Goal: Information Seeking & Learning: Compare options

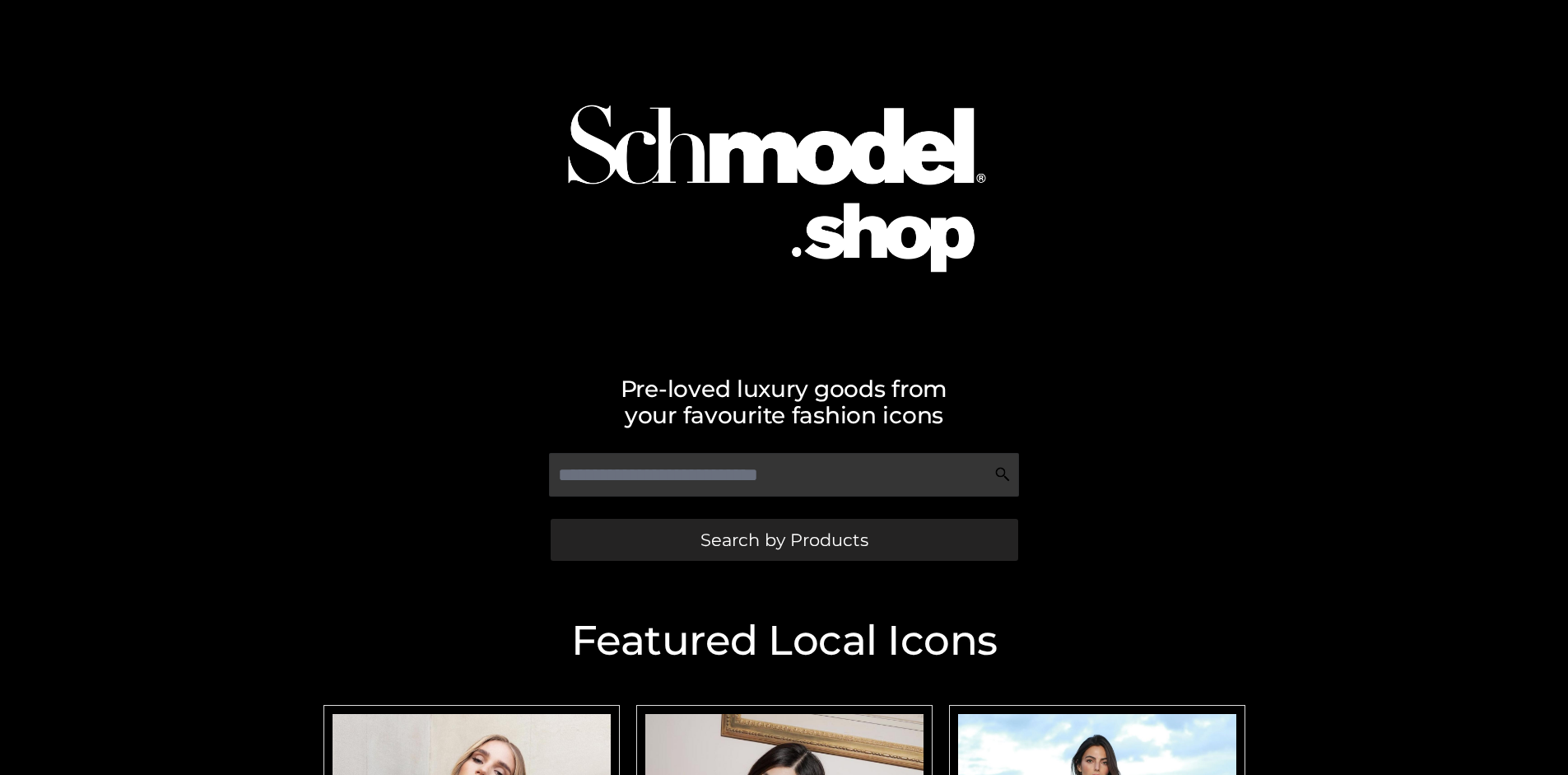
click at [784, 539] on span "Search by Products" at bounding box center [785, 539] width 168 height 18
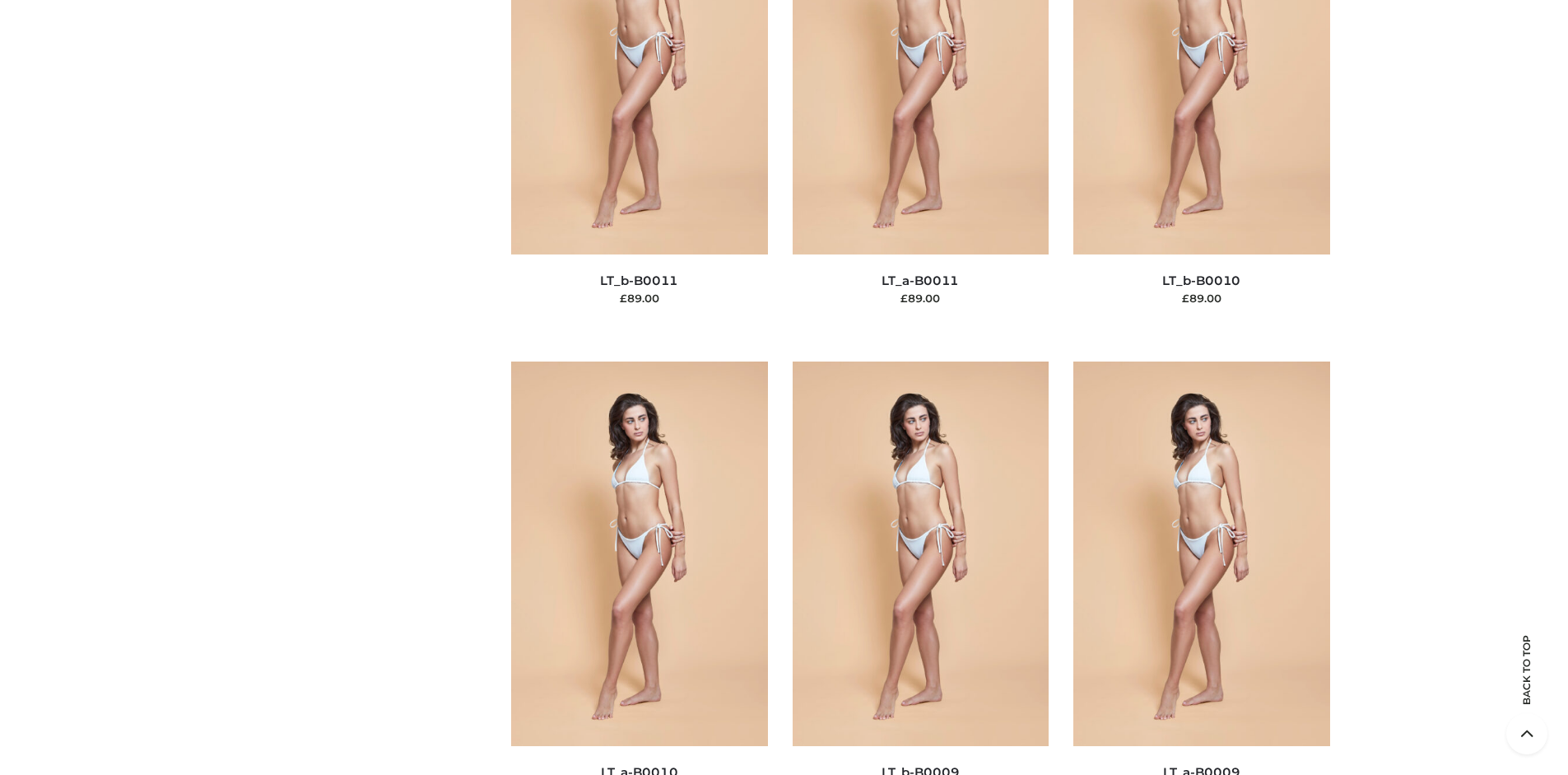
scroll to position [142, 0]
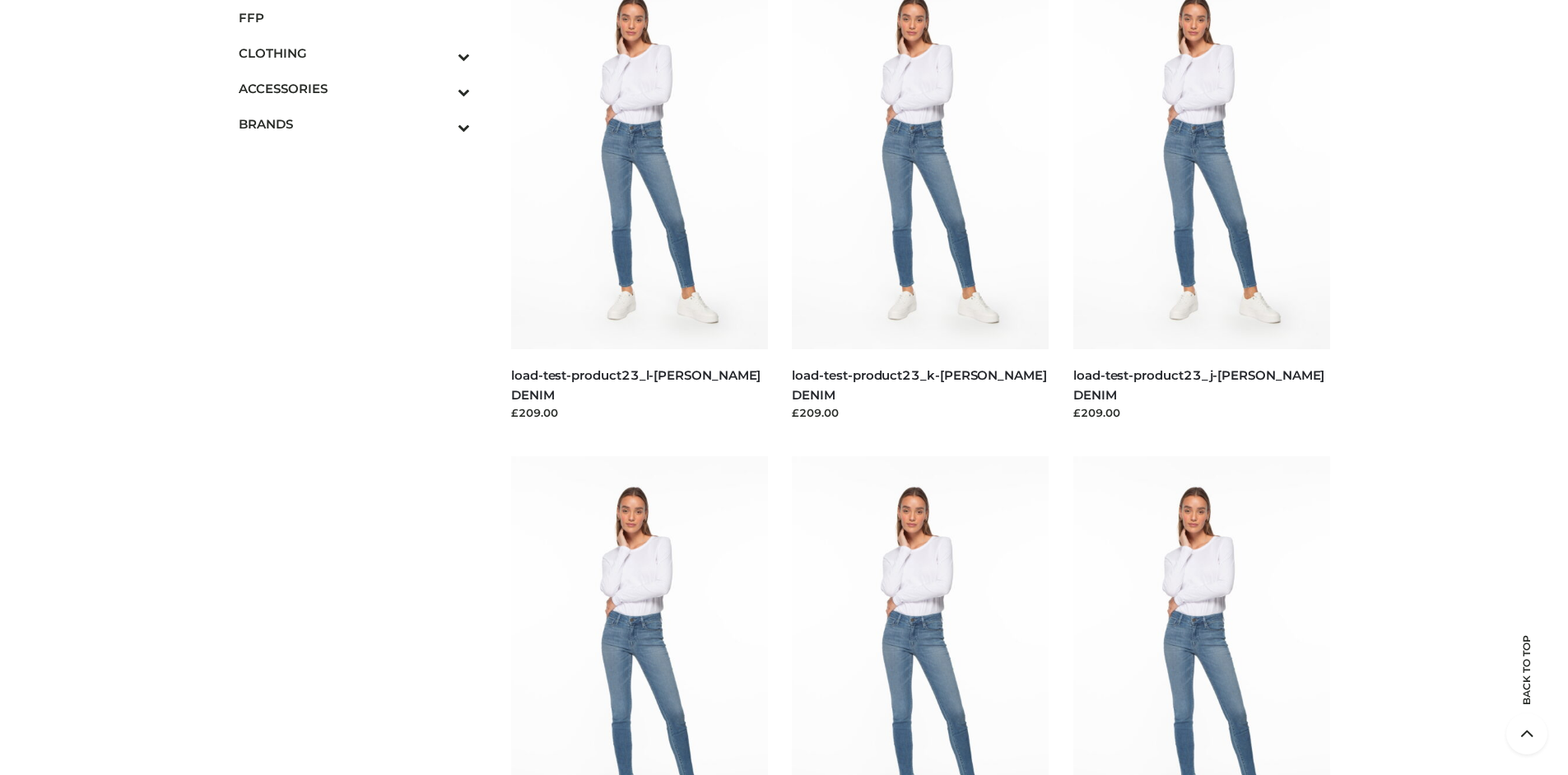
click at [354, 18] on span "FFP" at bounding box center [355, 18] width 232 height 19
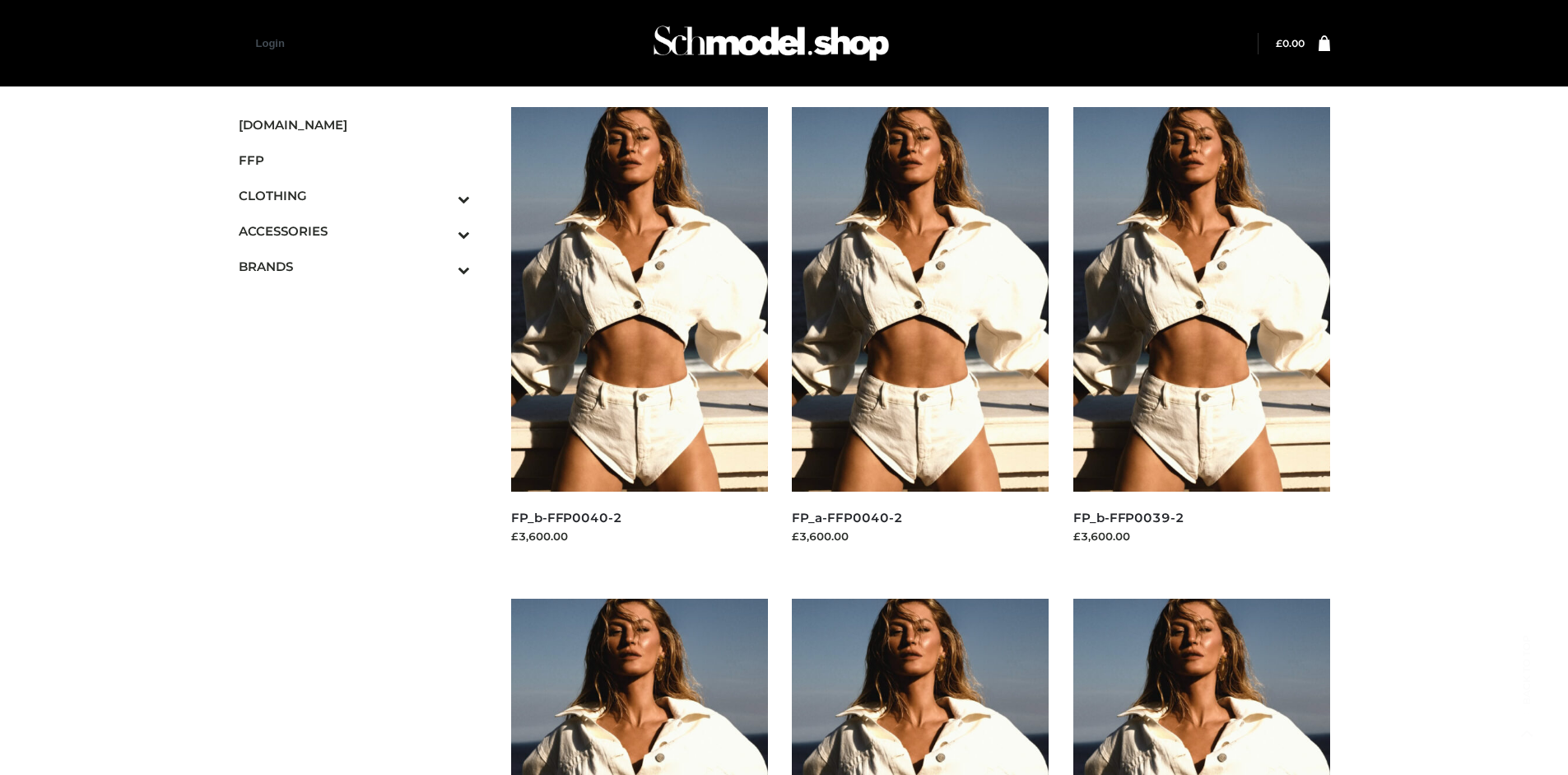
scroll to position [775, 0]
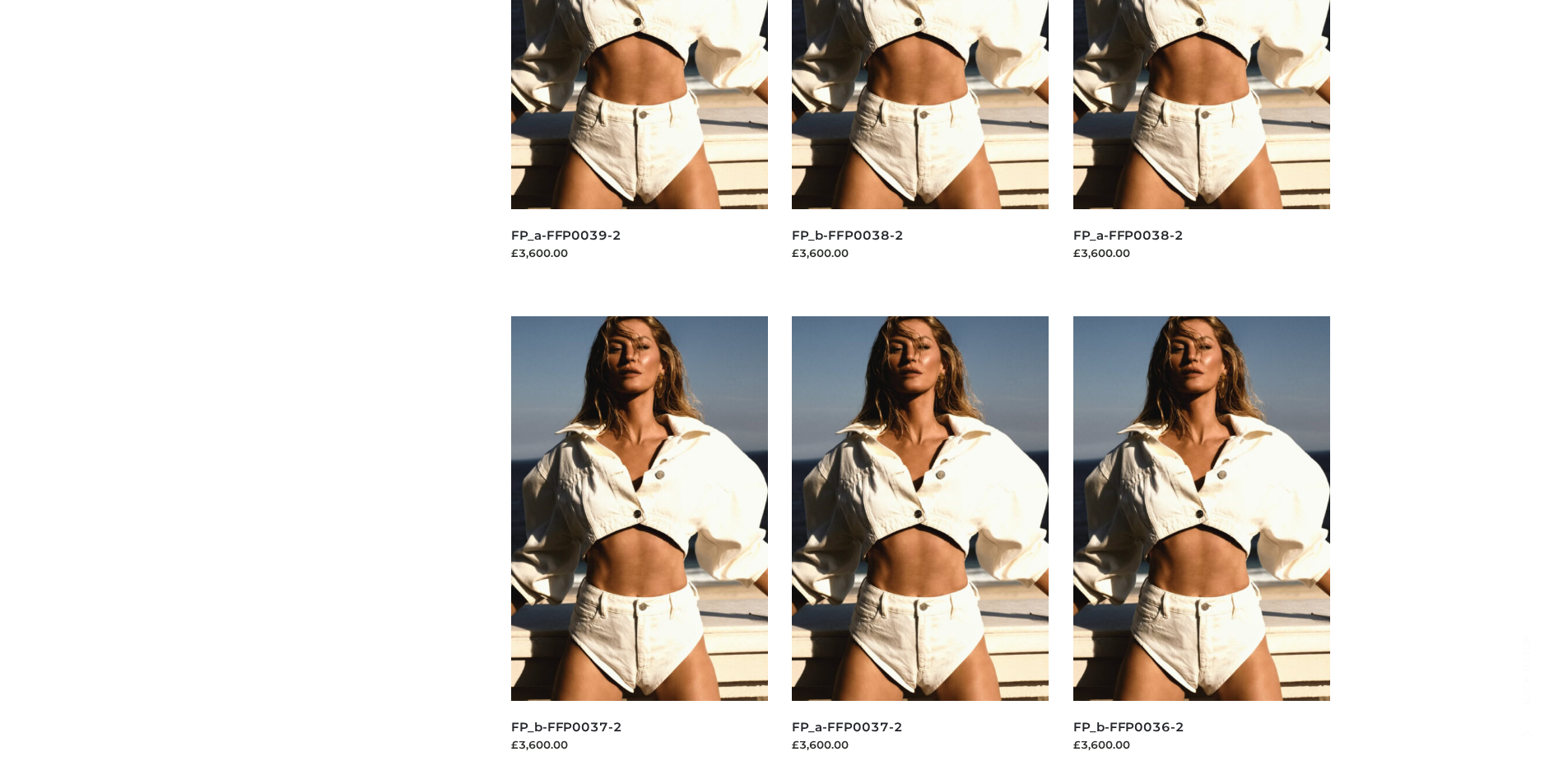
click at [1202, 545] on img at bounding box center [1202, 508] width 257 height 384
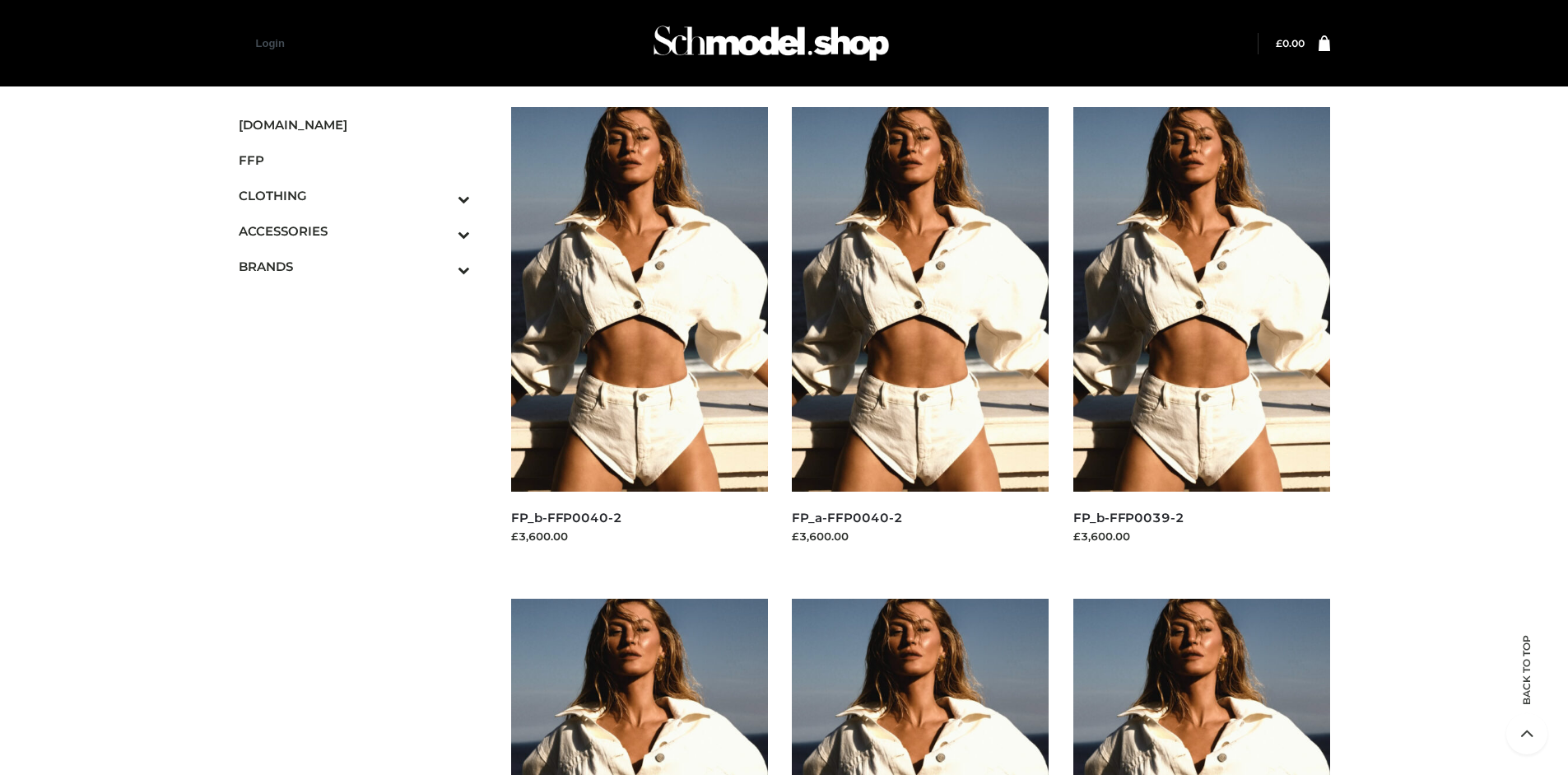
click at [1202, 336] on img at bounding box center [1202, 299] width 257 height 384
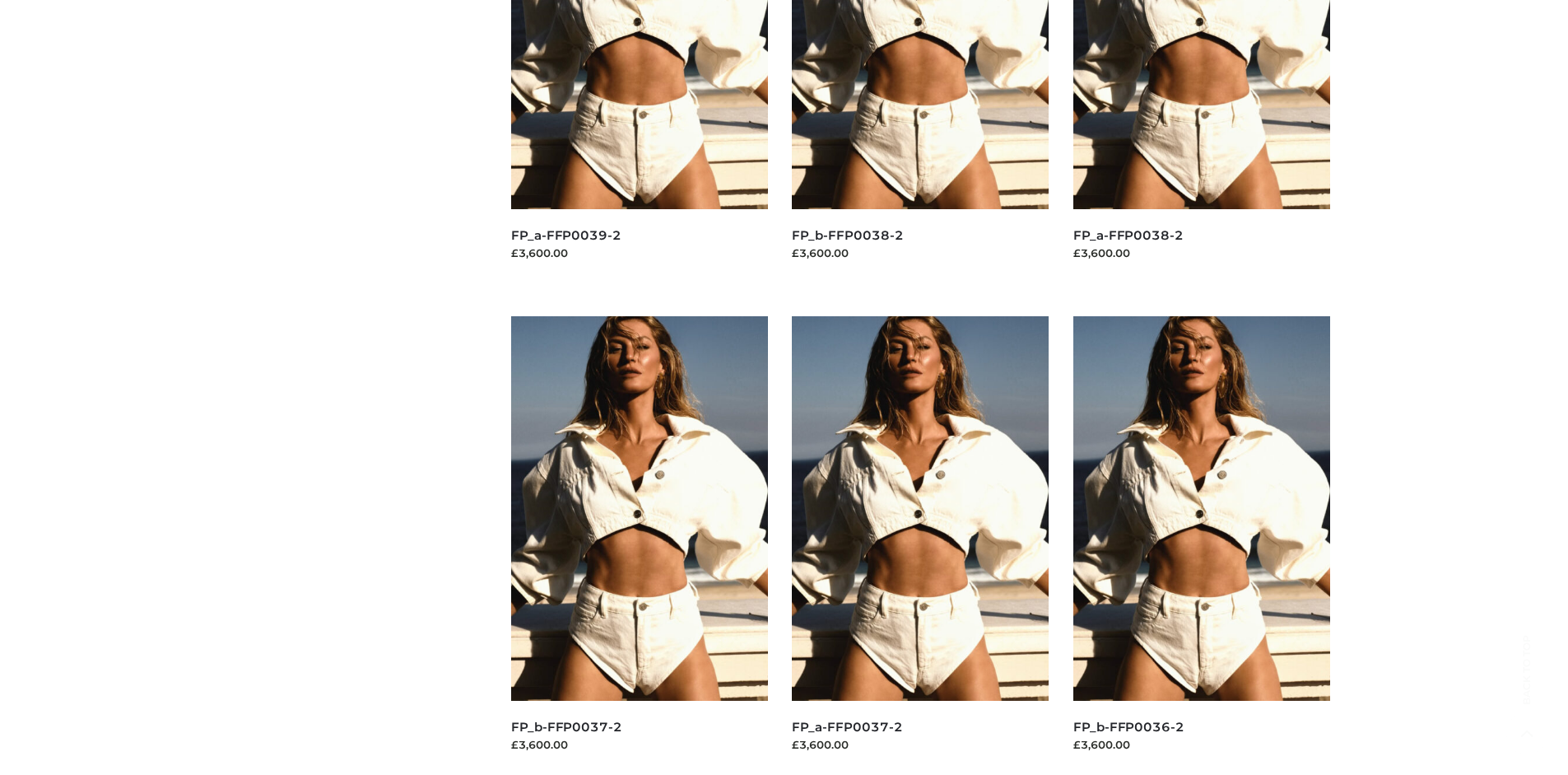
click at [920, 545] on img at bounding box center [920, 508] width 257 height 384
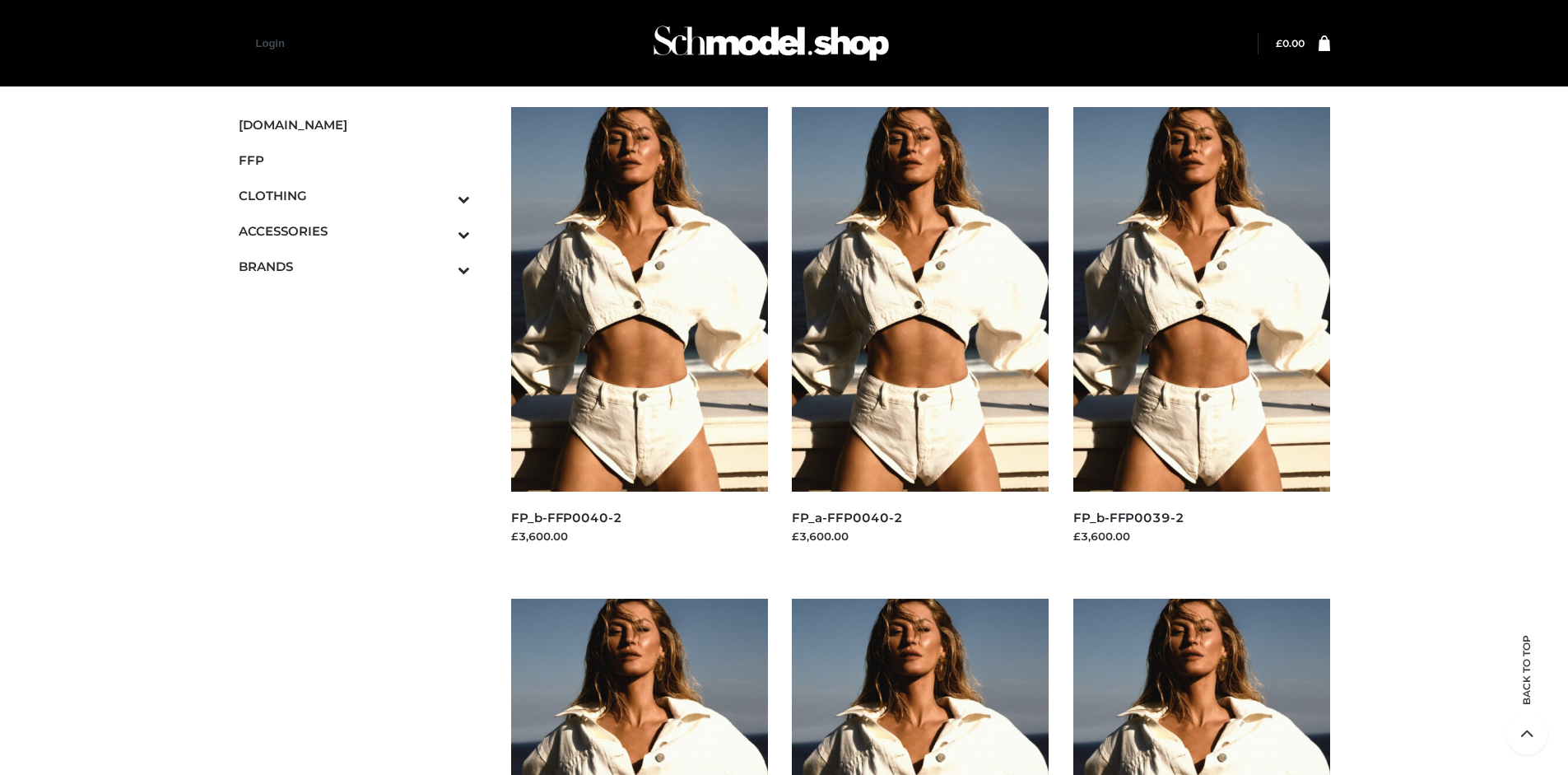
scroll to position [1267, 0]
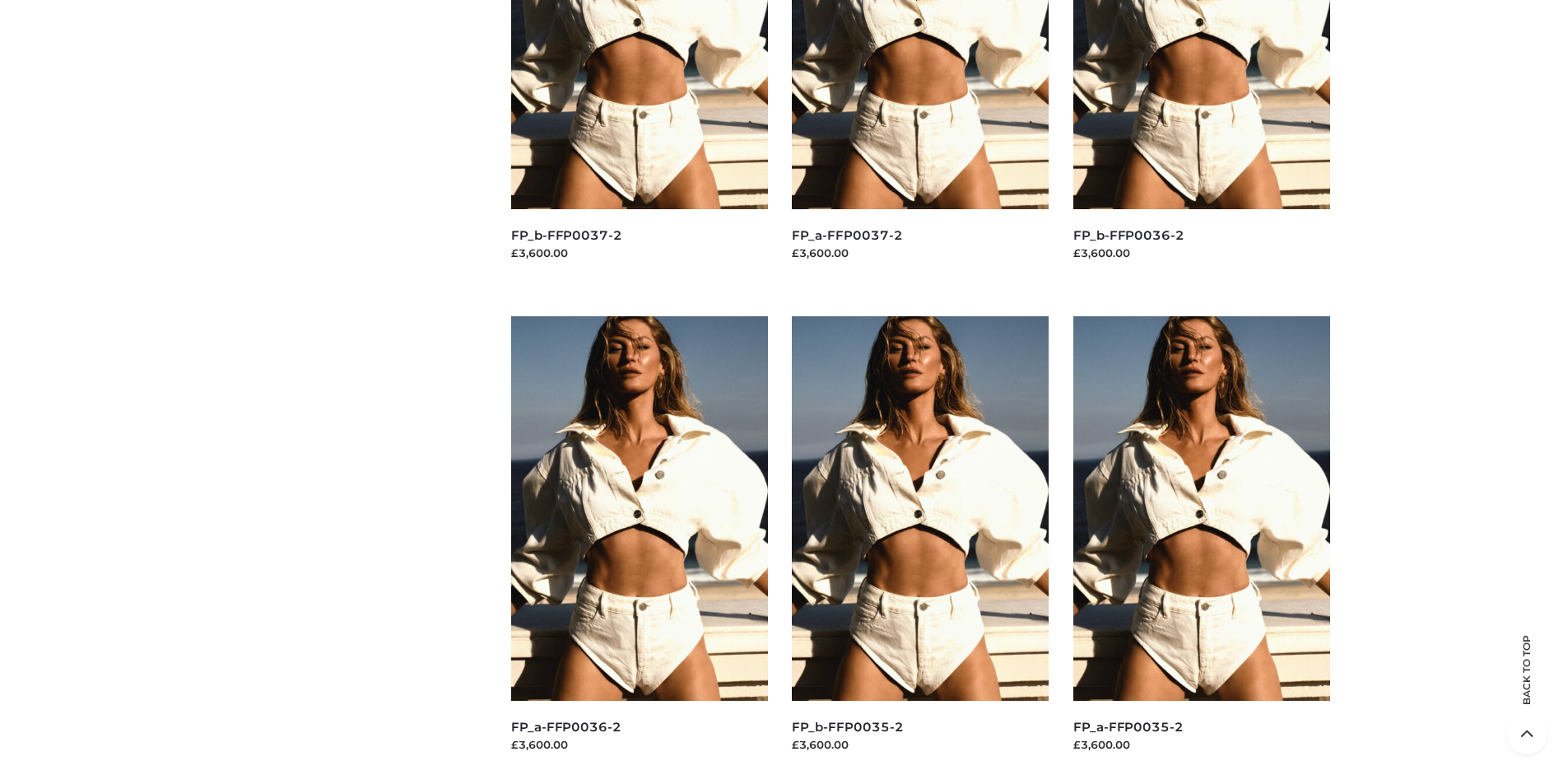
click at [920, 545] on img at bounding box center [920, 508] width 257 height 384
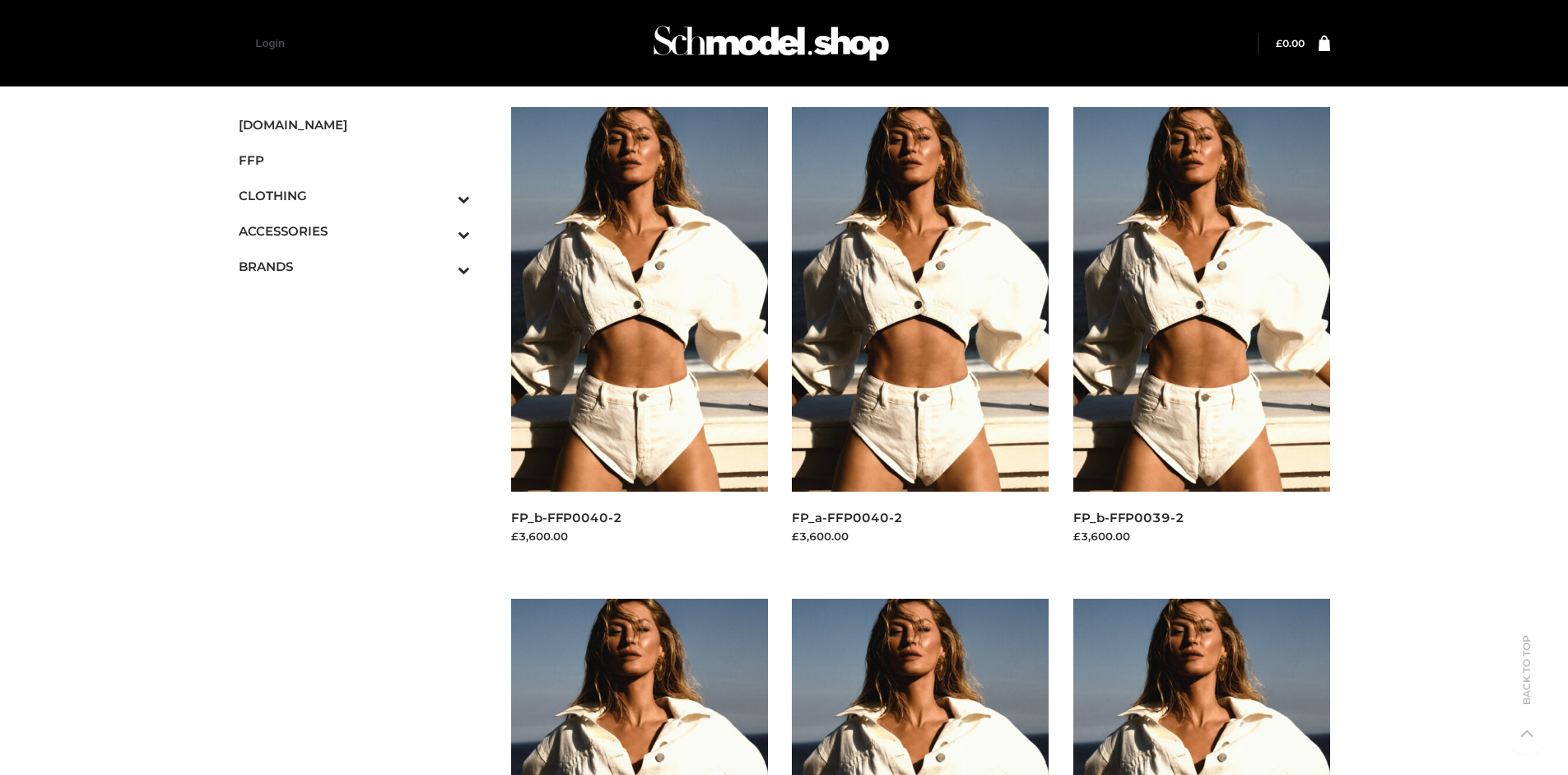
click at [441, 231] on icon "Toggle Submenu" at bounding box center [378, 235] width 184 height 19
click at [363, 301] on span "JEWELRY" at bounding box center [363, 302] width 216 height 19
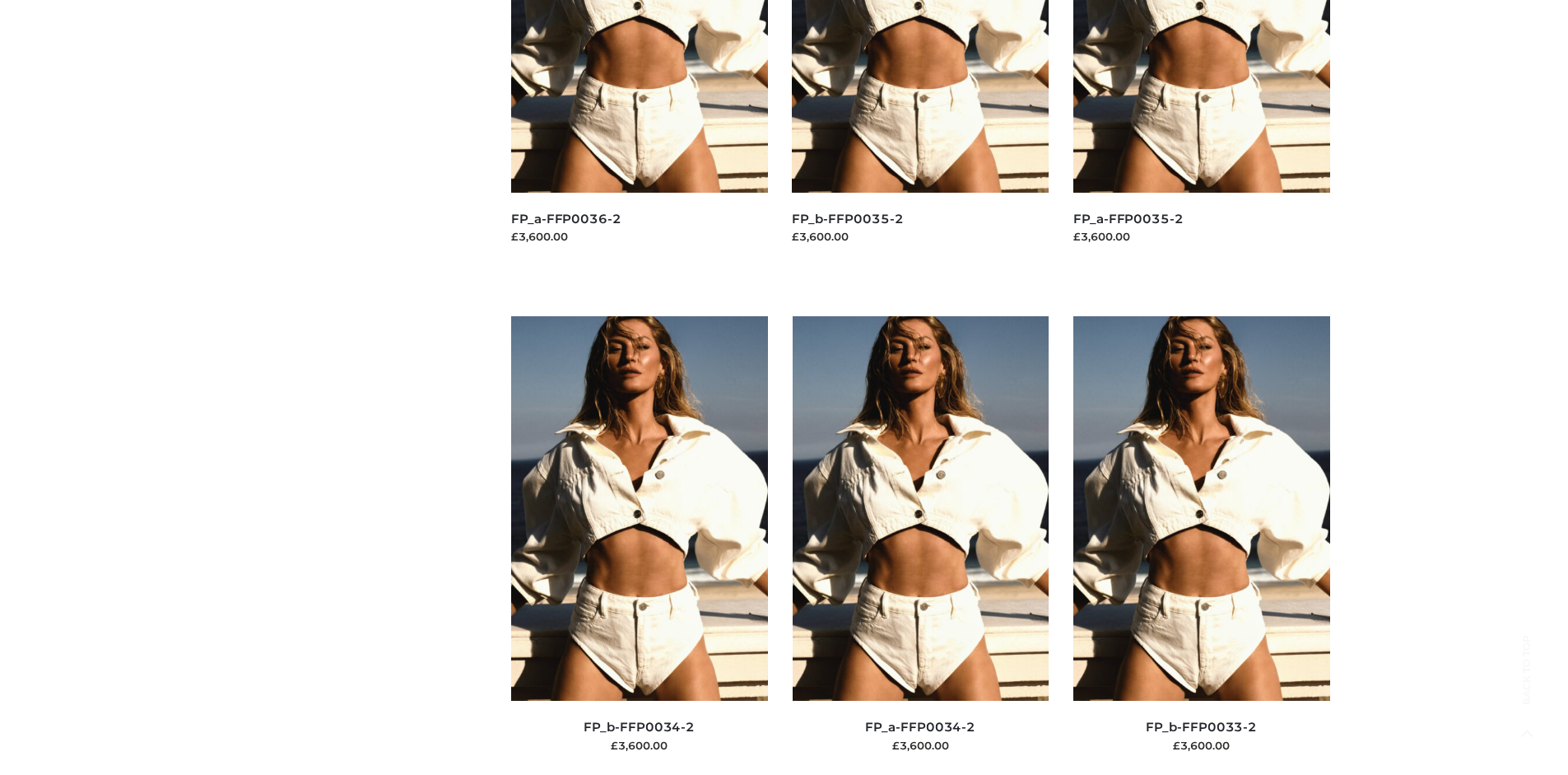
click at [920, 545] on img at bounding box center [920, 508] width 257 height 384
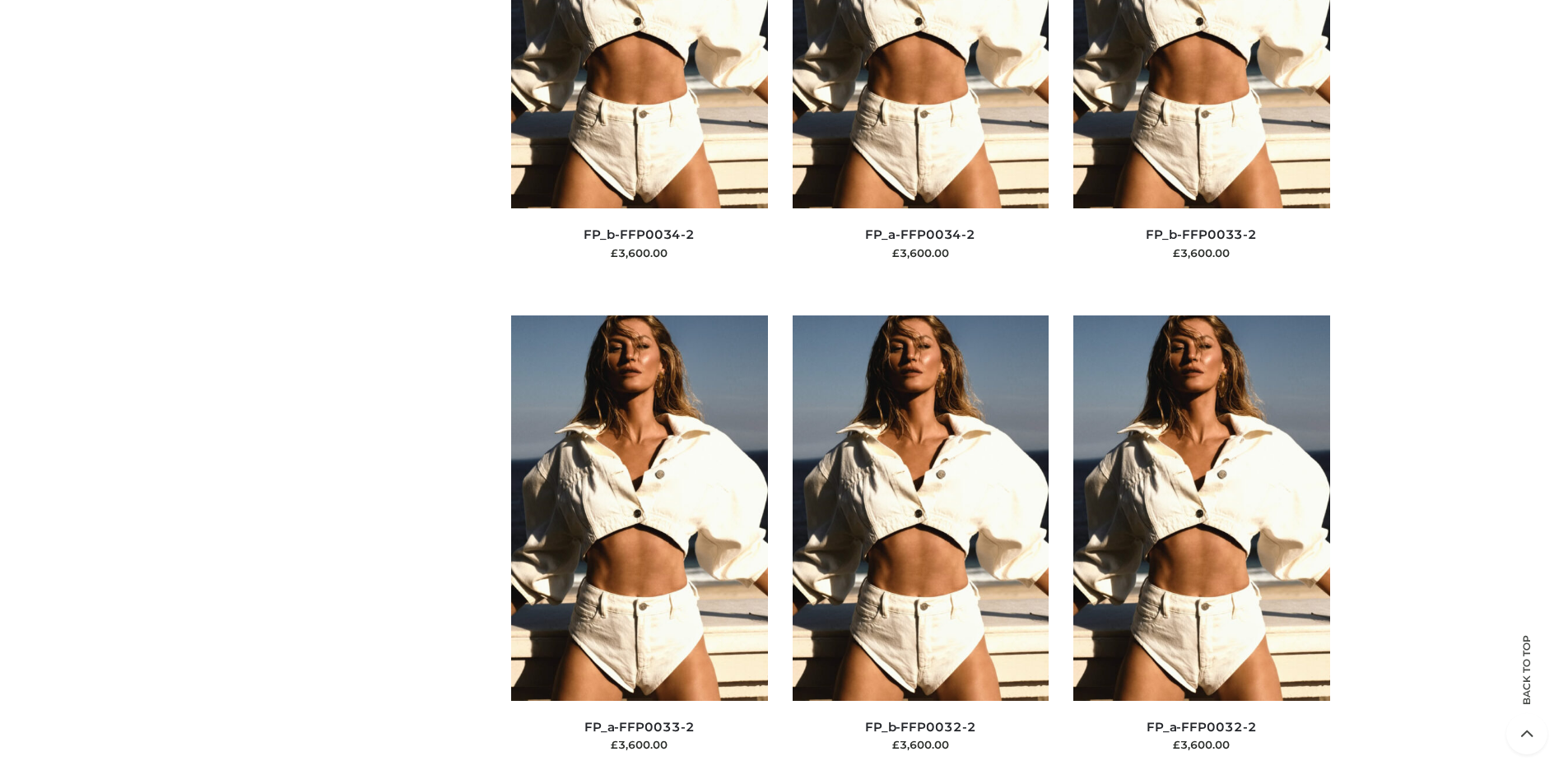
click at [920, 544] on img at bounding box center [920, 507] width 257 height 384
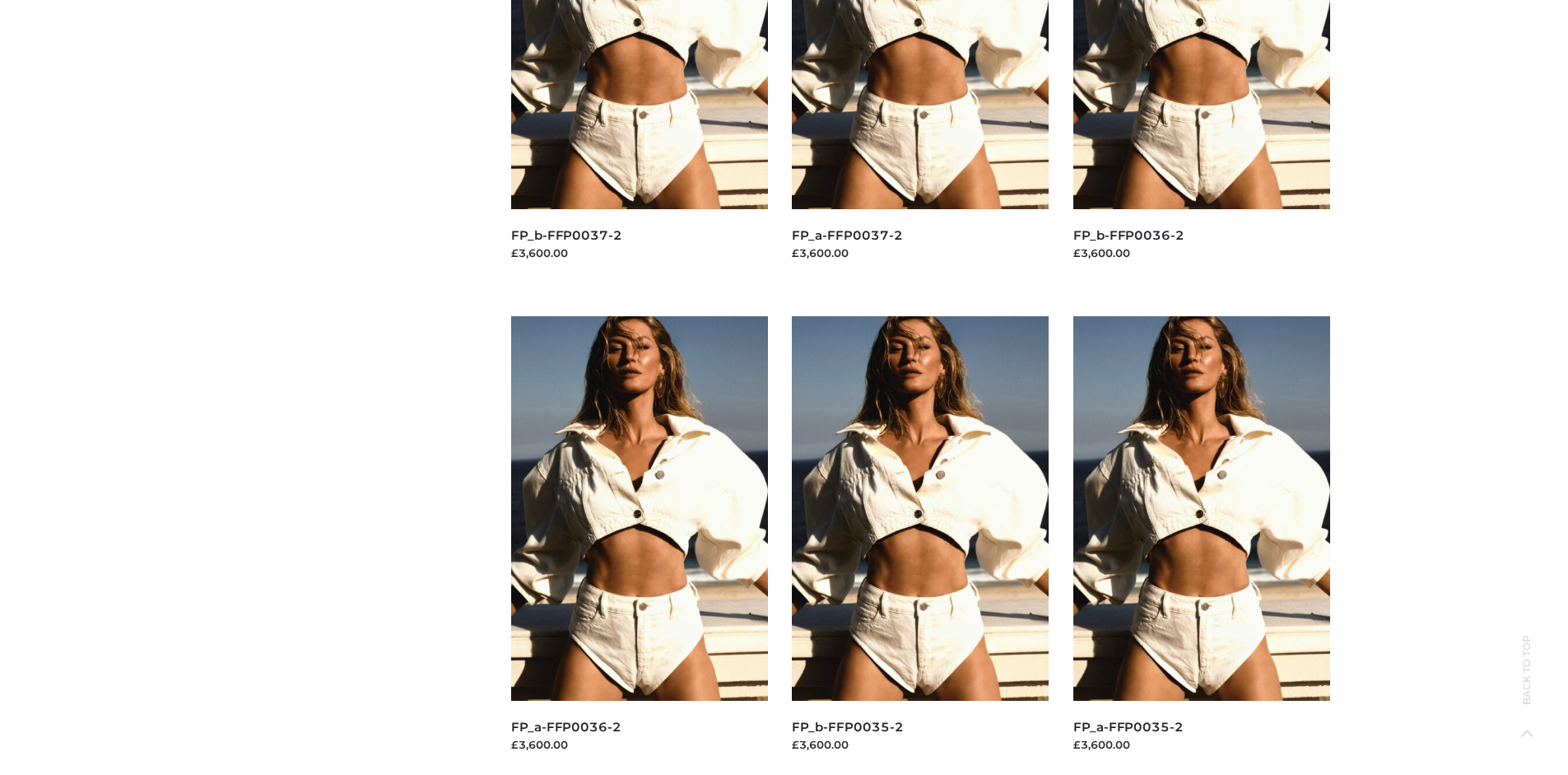
click at [1202, 545] on img at bounding box center [1202, 508] width 257 height 384
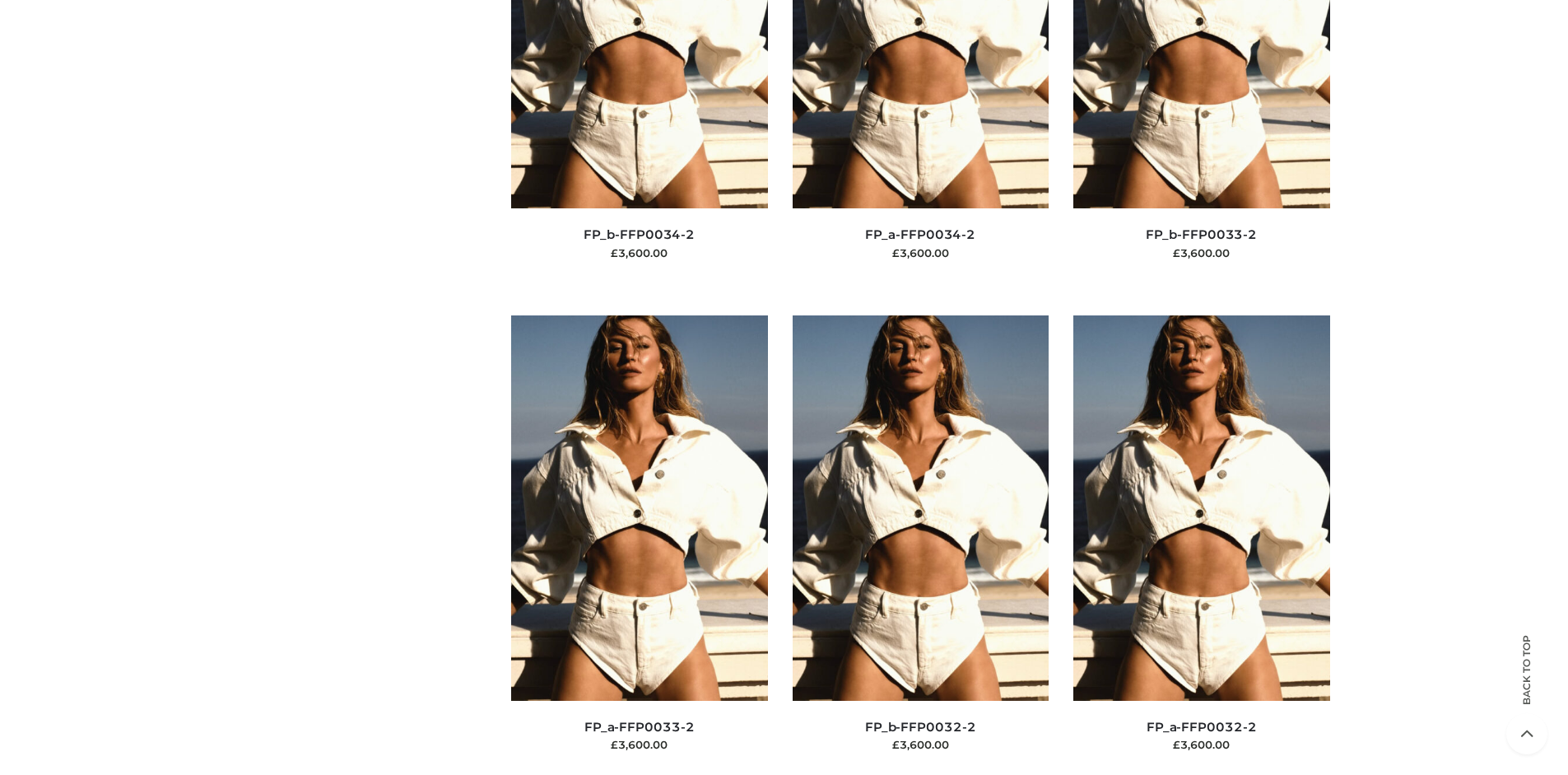
click at [1202, 544] on img at bounding box center [1202, 507] width 257 height 384
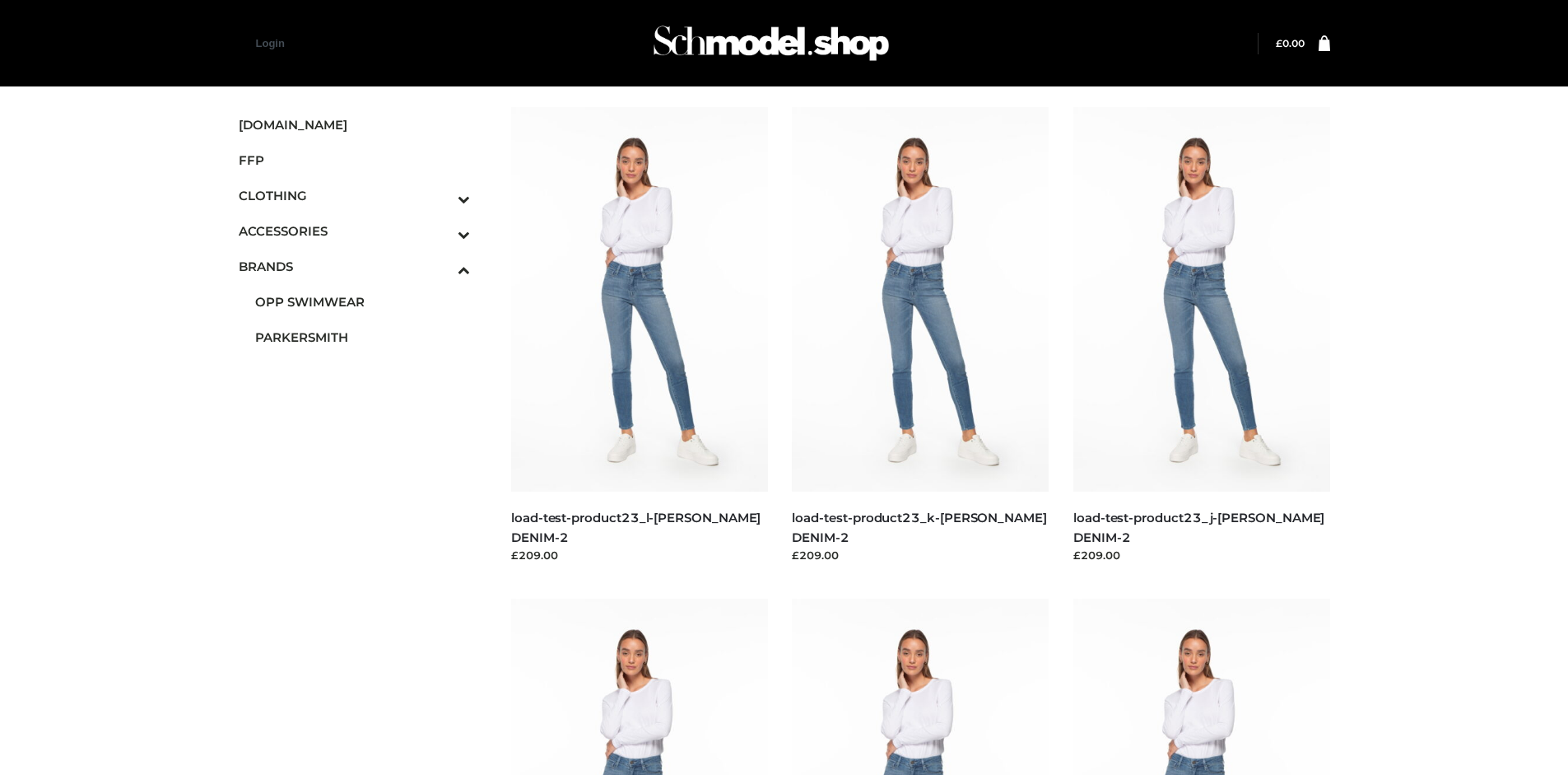
scroll to position [775, 0]
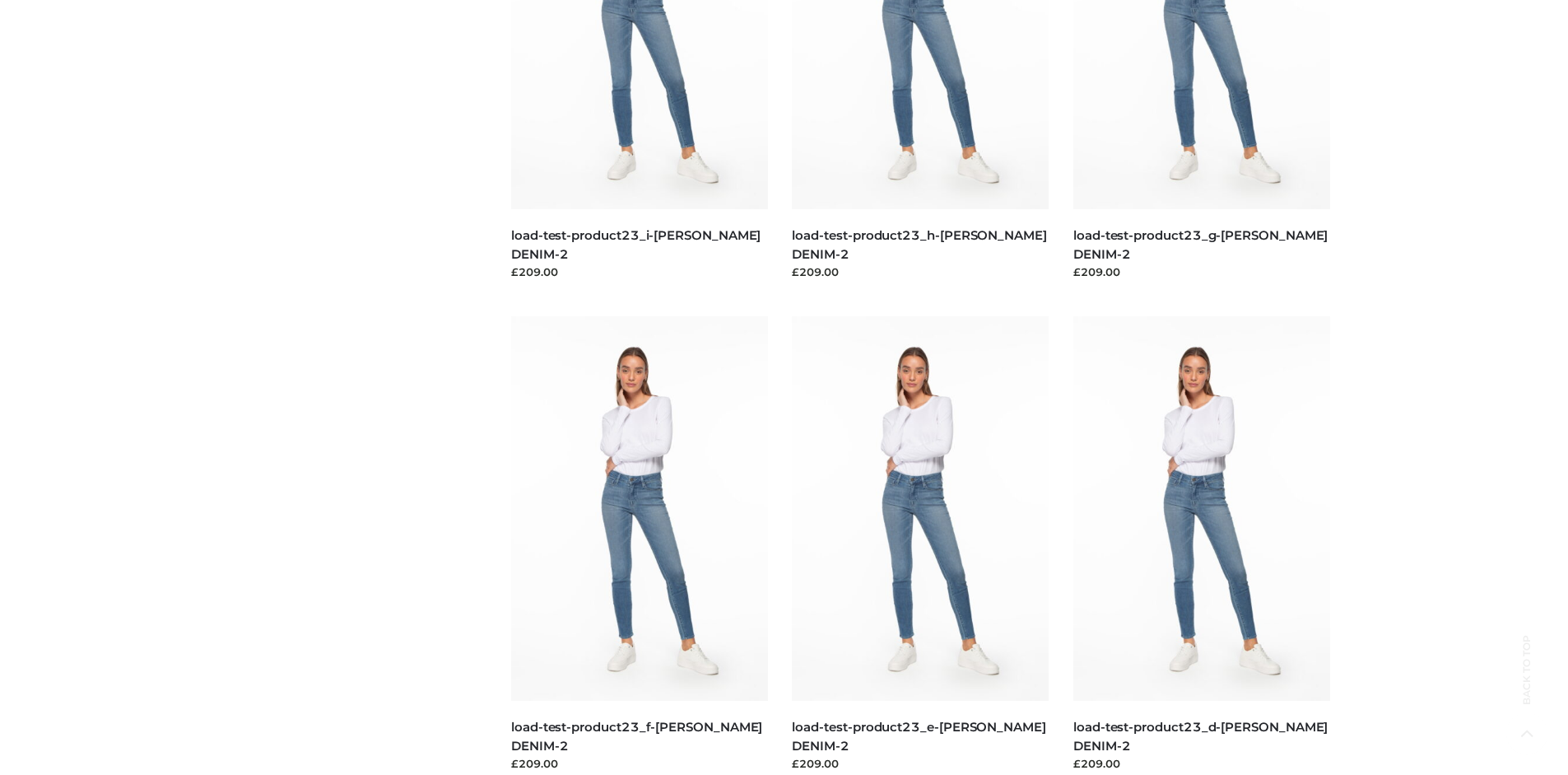
click at [1202, 545] on img at bounding box center [1202, 508] width 257 height 384
click at [920, 545] on img at bounding box center [920, 508] width 257 height 384
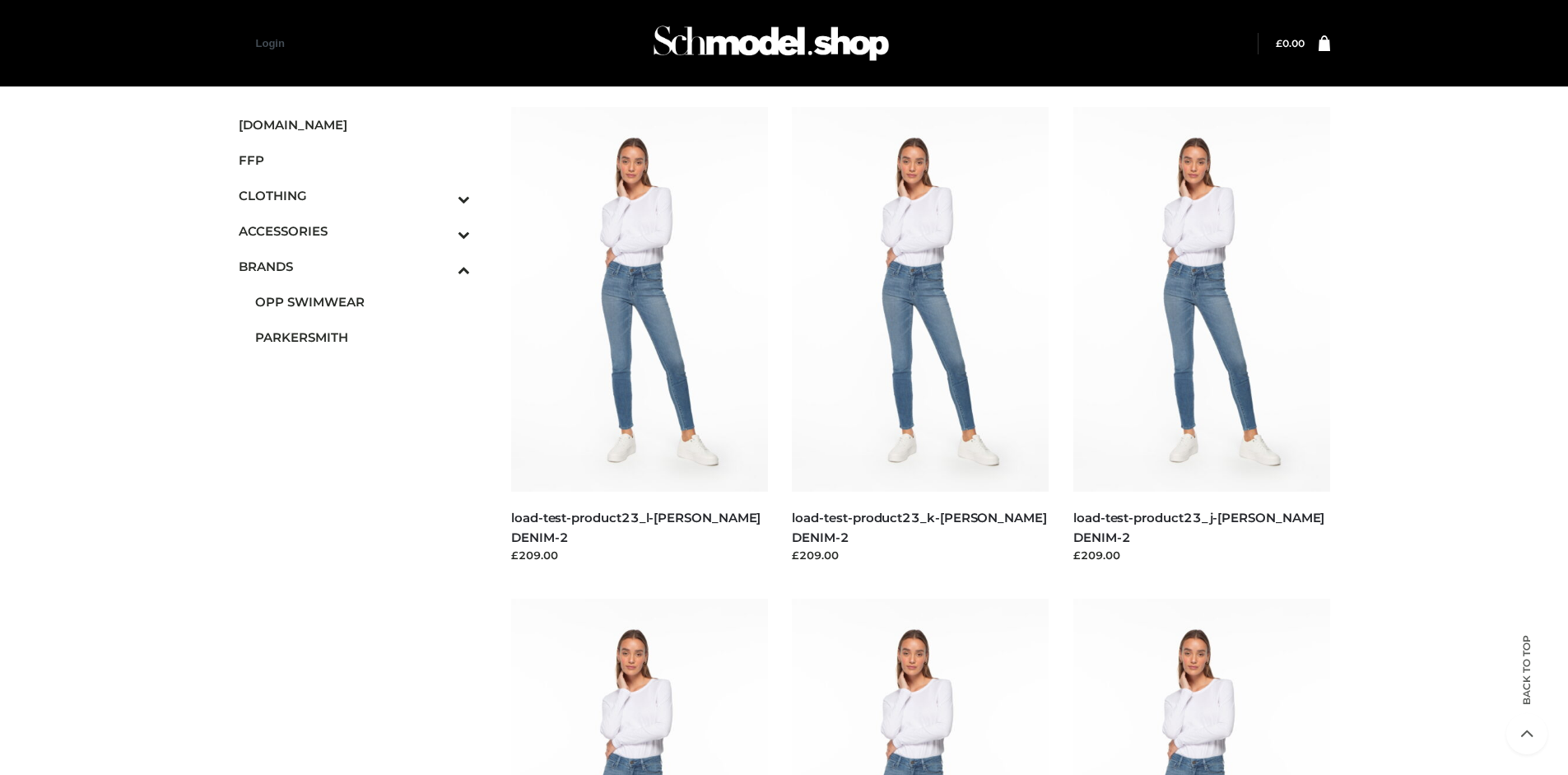
click at [920, 336] on img at bounding box center [920, 299] width 257 height 384
click at [441, 195] on icon "Toggle Submenu" at bounding box center [378, 199] width 184 height 19
click at [363, 301] on span "BOTTOMS" at bounding box center [363, 302] width 216 height 19
click at [639, 336] on img at bounding box center [639, 299] width 257 height 384
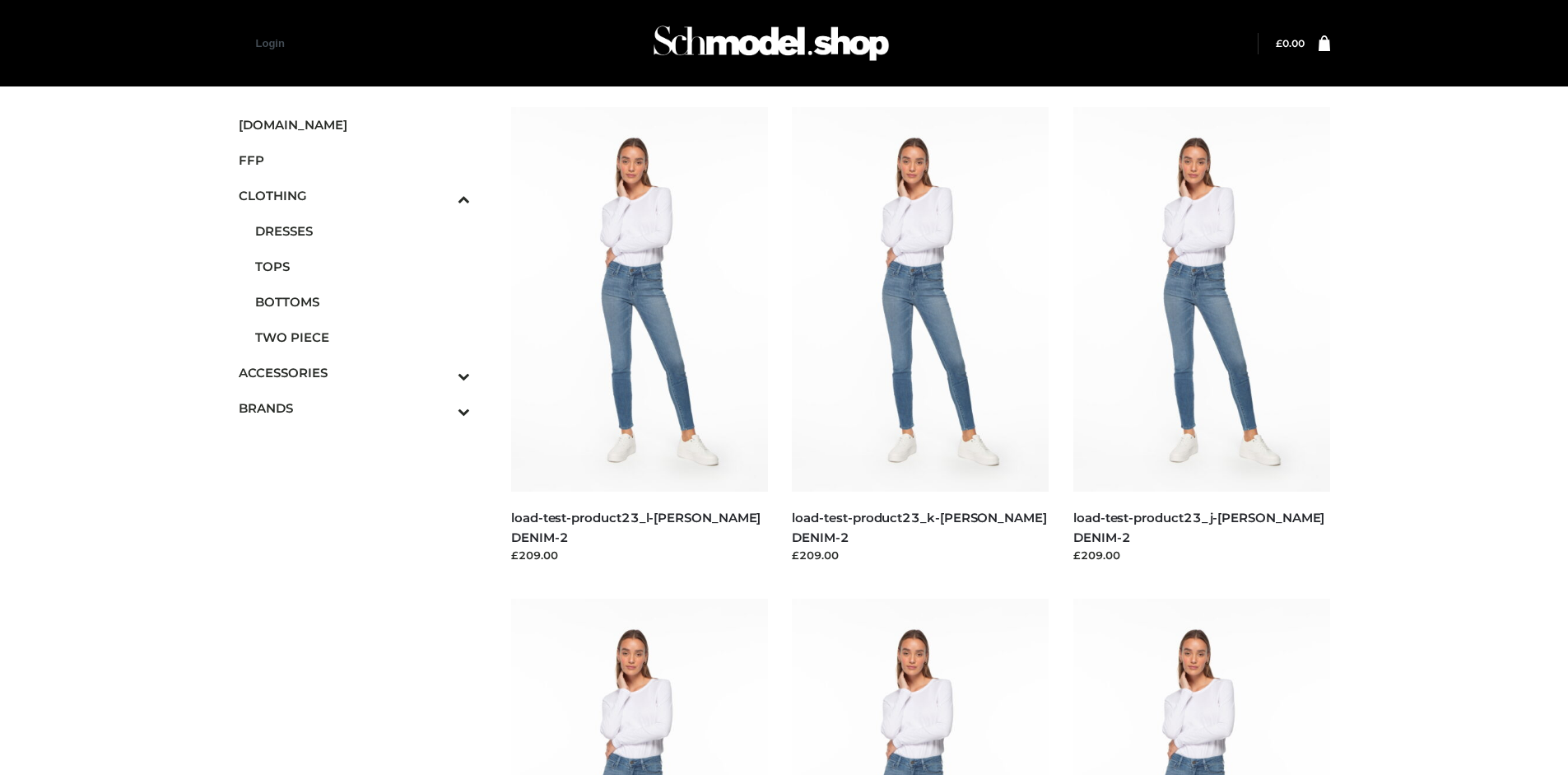
click at [1202, 336] on img at bounding box center [1202, 299] width 257 height 384
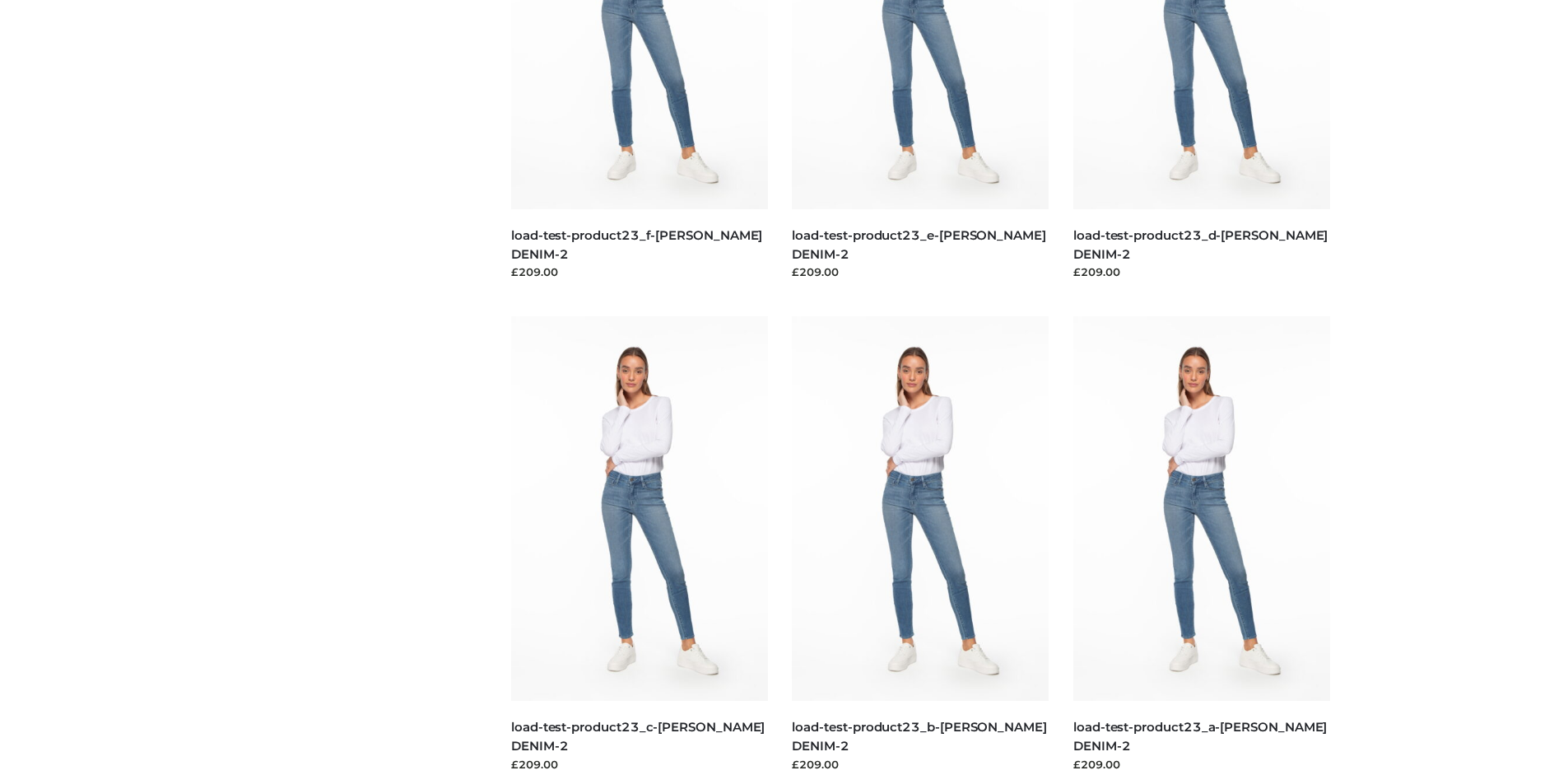
click at [639, 545] on img at bounding box center [639, 508] width 257 height 384
